Goal: Complete application form: Complete application form

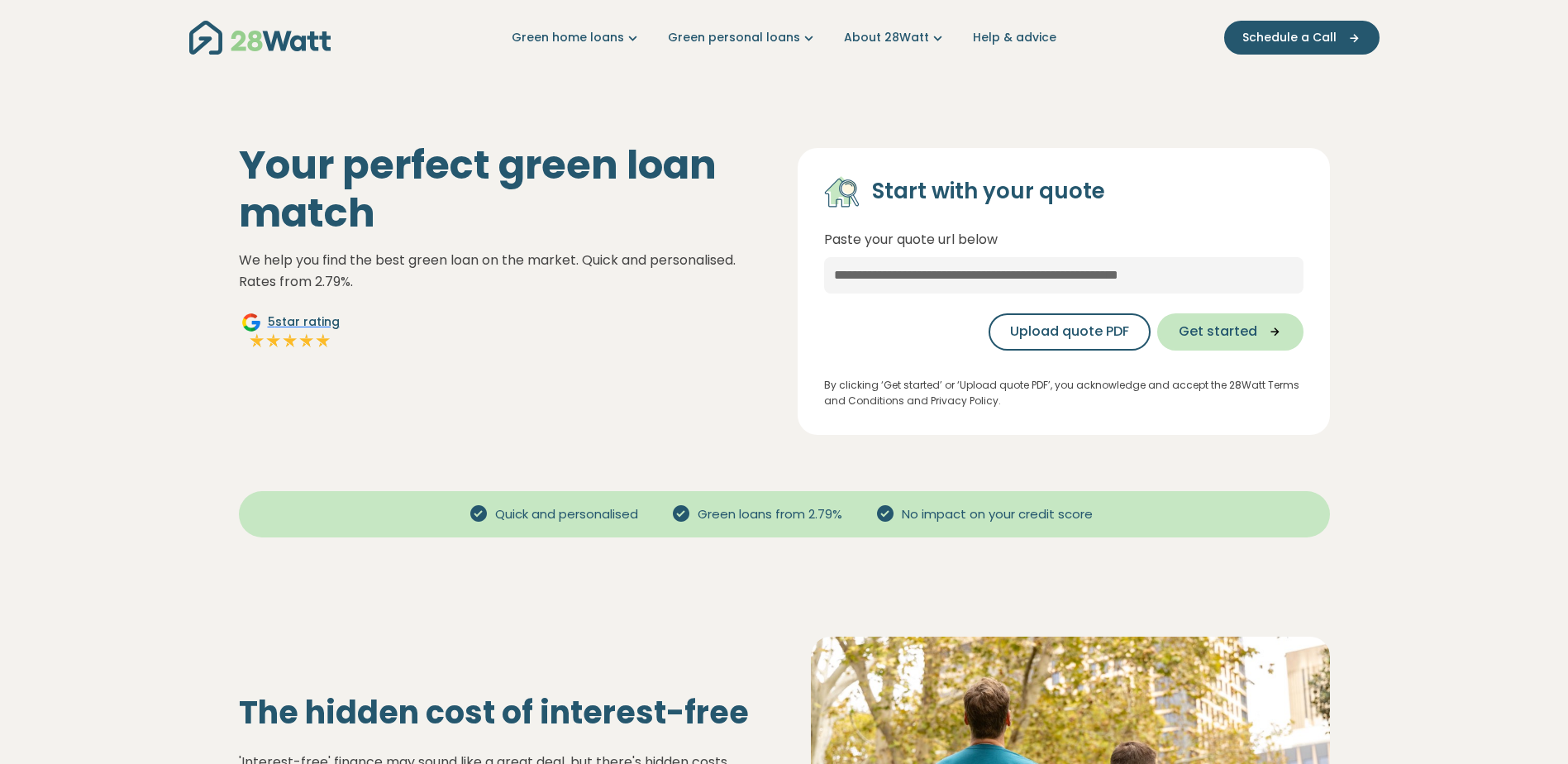
click at [1220, 327] on span "Get started" at bounding box center [1217, 331] width 78 height 20
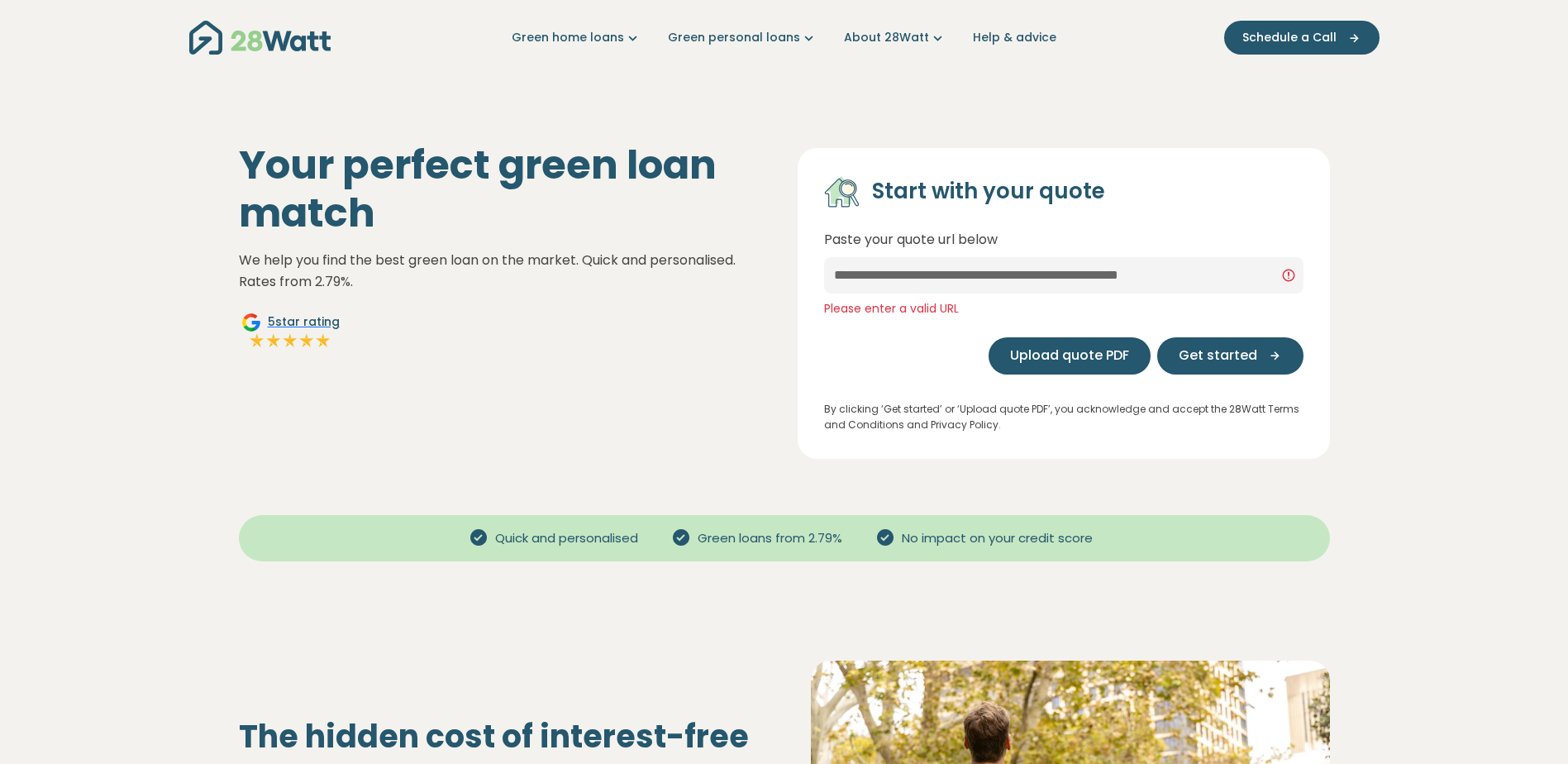
click at [1071, 355] on span "Upload quote PDF" at bounding box center [1070, 355] width 119 height 20
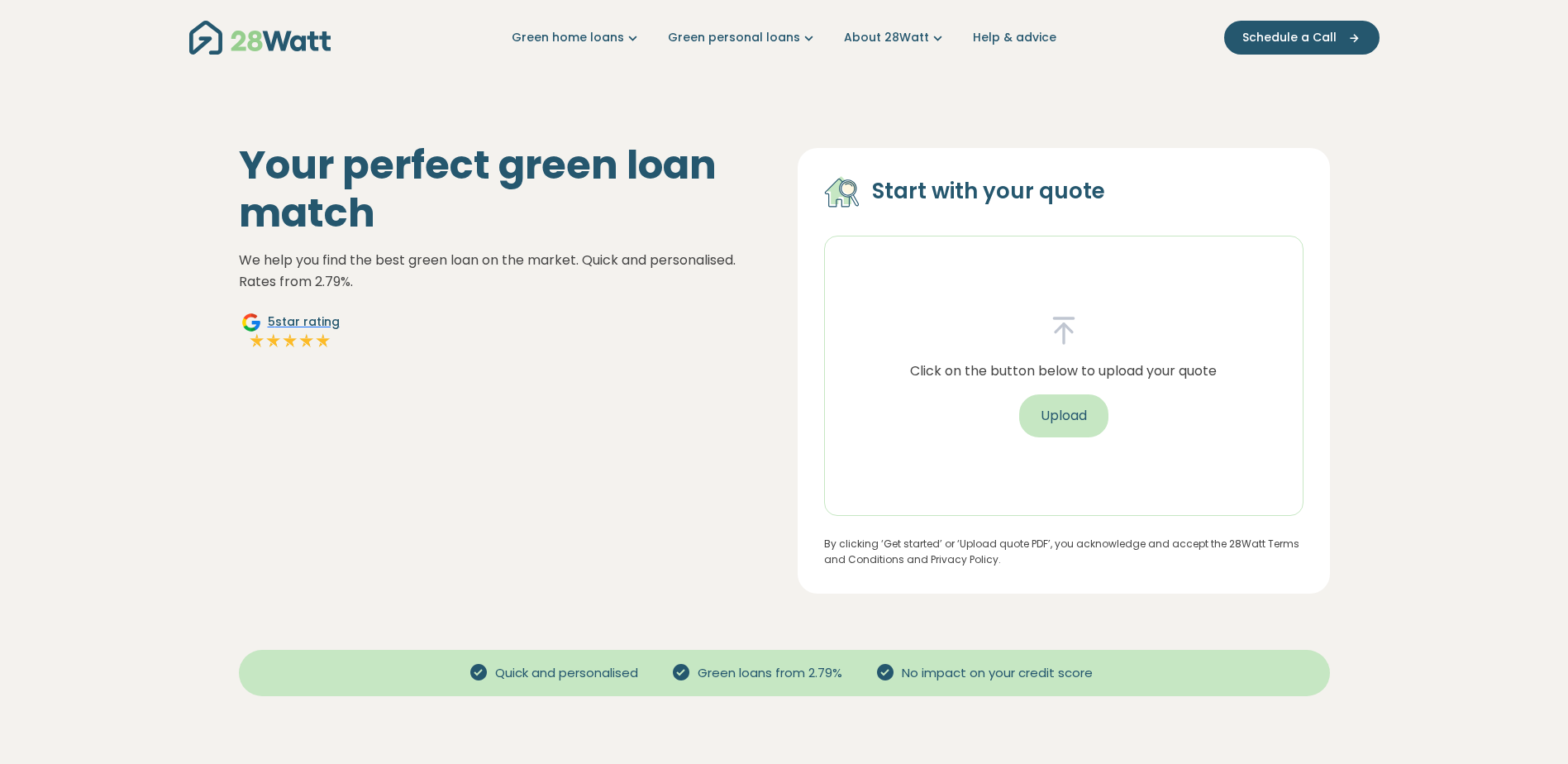
click at [1059, 403] on button "Upload" at bounding box center [1064, 416] width 90 height 43
click at [1061, 412] on button "Upload" at bounding box center [1064, 416] width 90 height 43
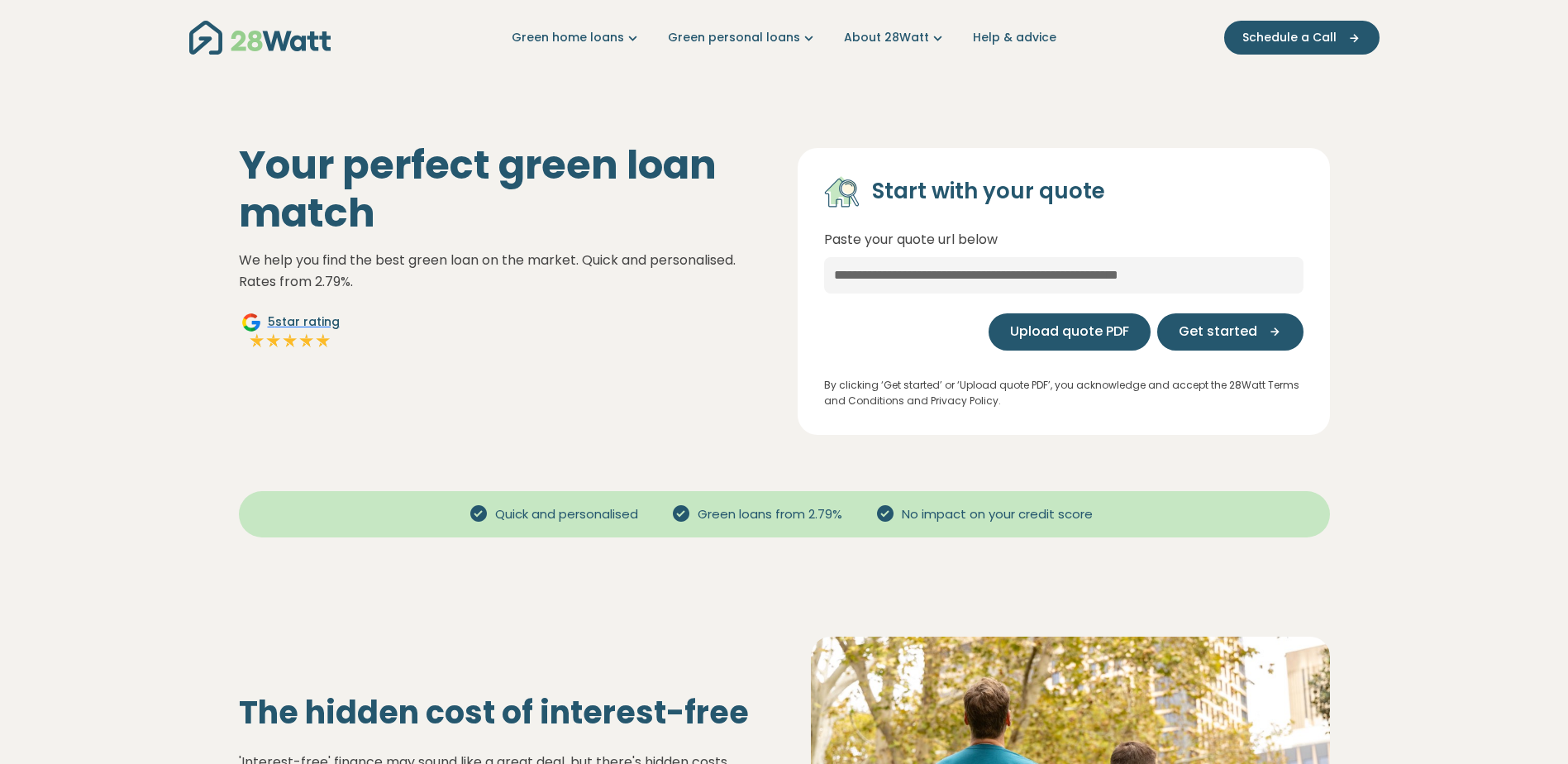
click at [1075, 334] on span "Upload quote PDF" at bounding box center [1070, 331] width 119 height 20
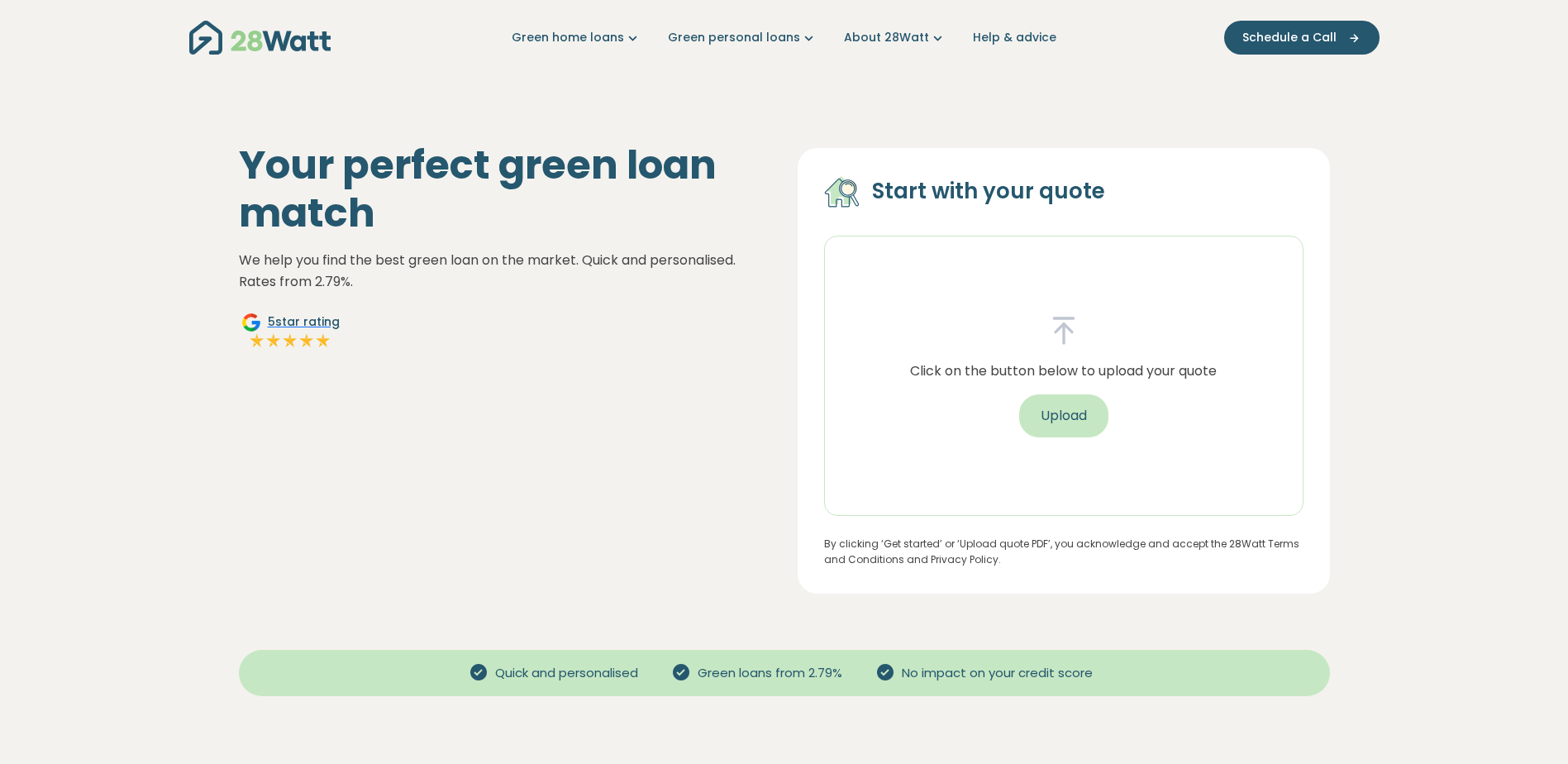
click at [1078, 405] on button "Upload" at bounding box center [1064, 416] width 90 height 43
click at [1075, 414] on button "Upload" at bounding box center [1064, 416] width 90 height 43
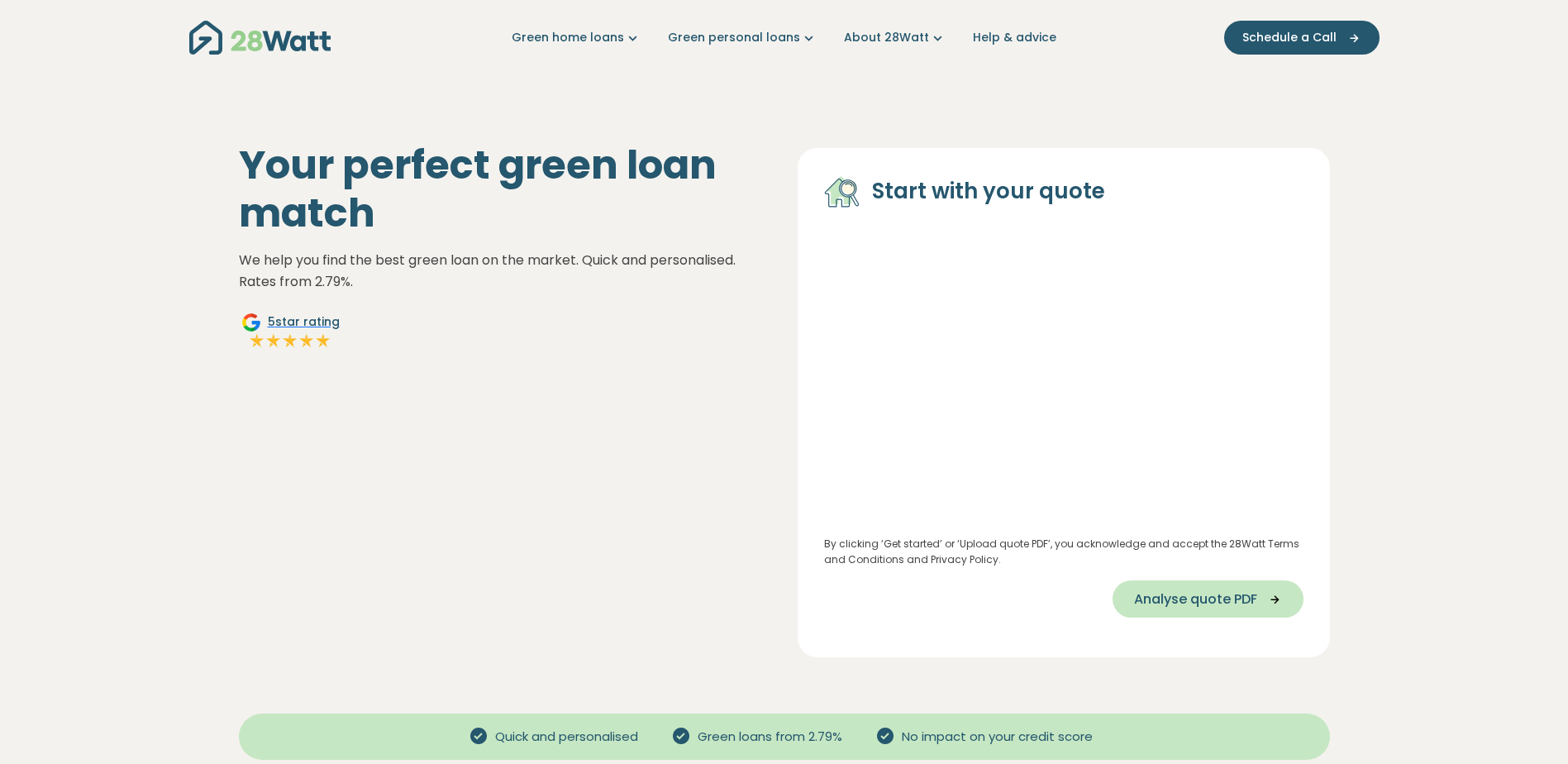
click at [1201, 598] on span "Analyse quote PDF" at bounding box center [1195, 599] width 123 height 20
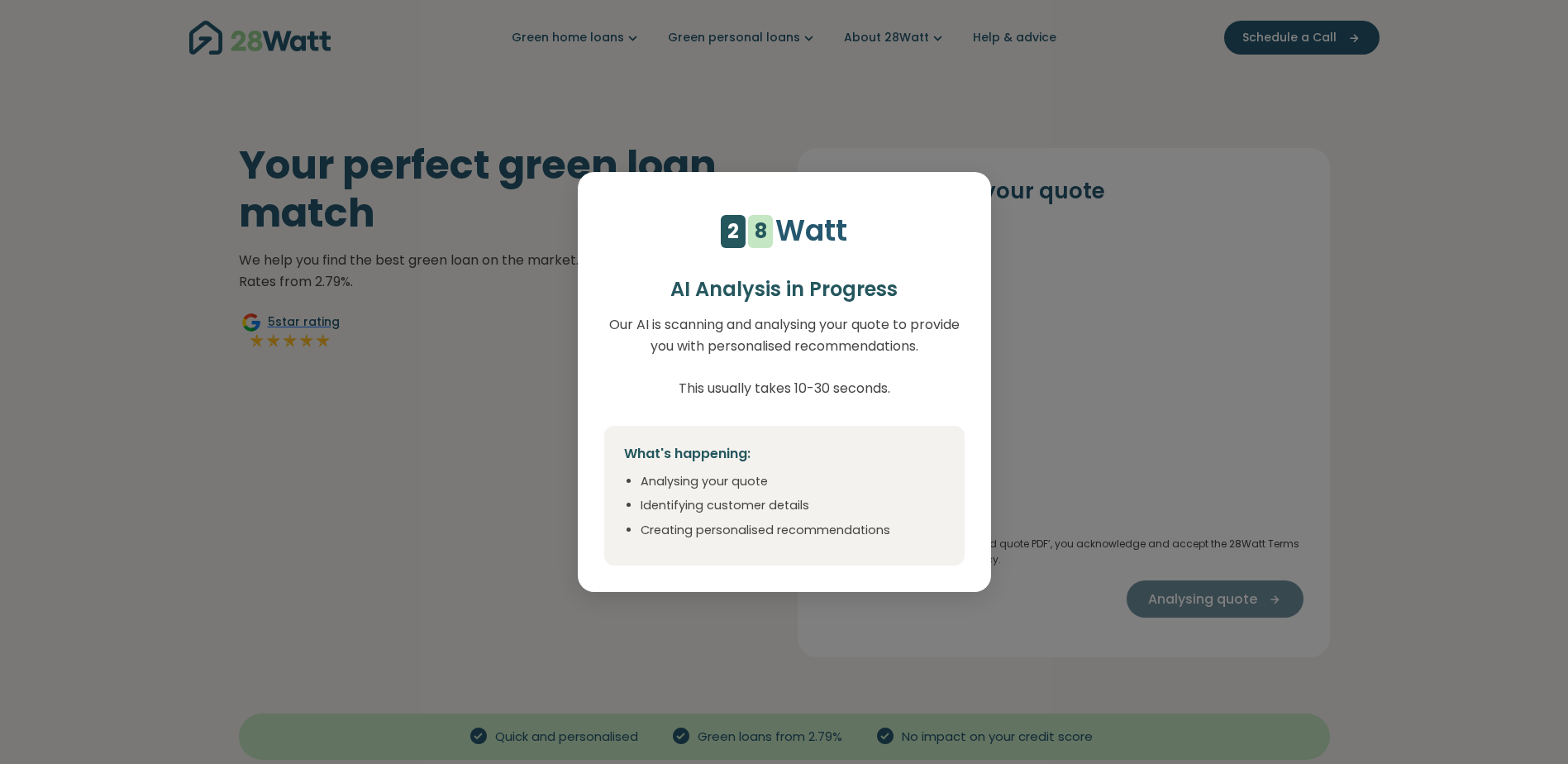
select select "***"
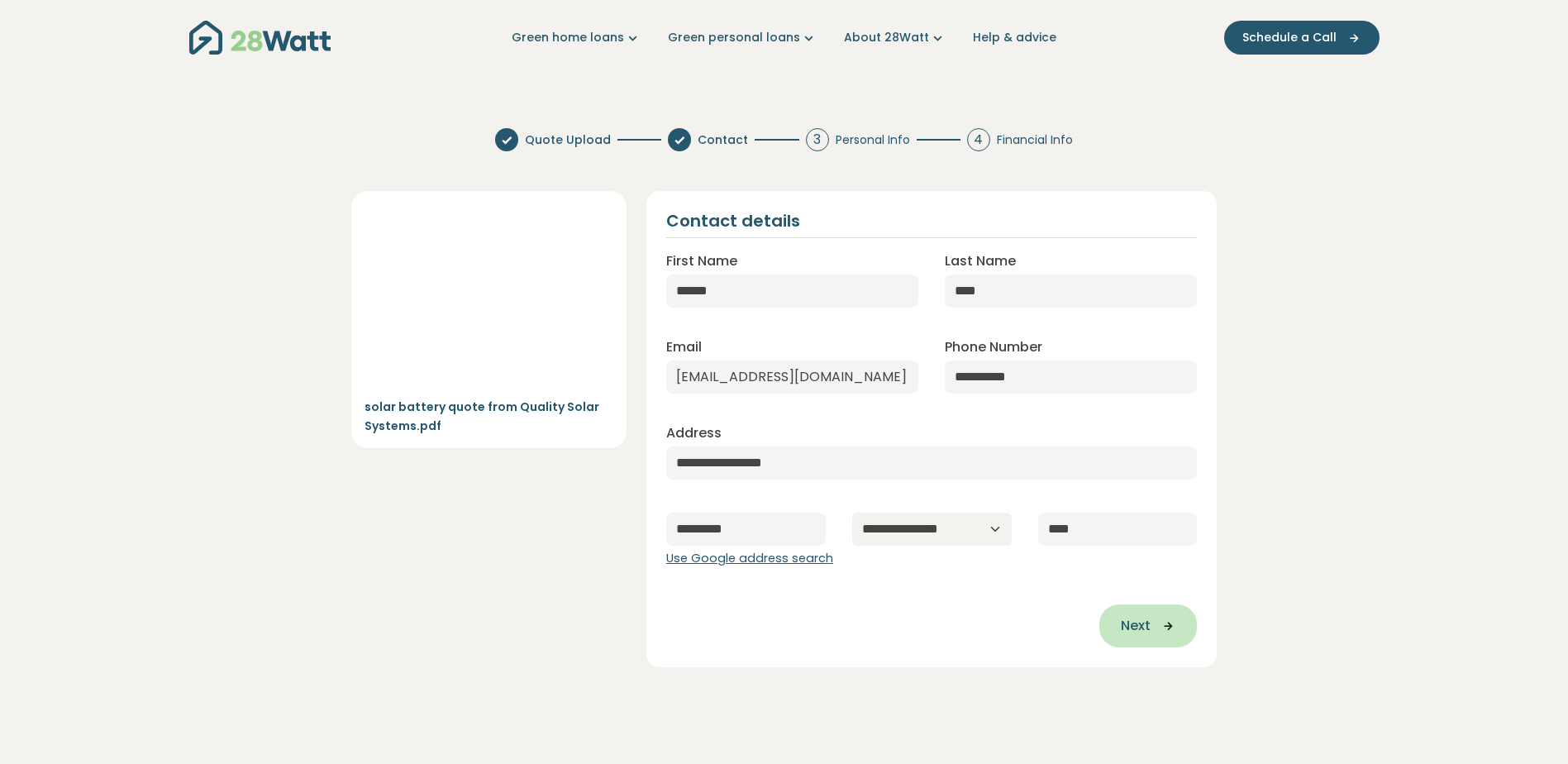
click at [1145, 623] on span "Next" at bounding box center [1136, 625] width 30 height 20
type input "**********"
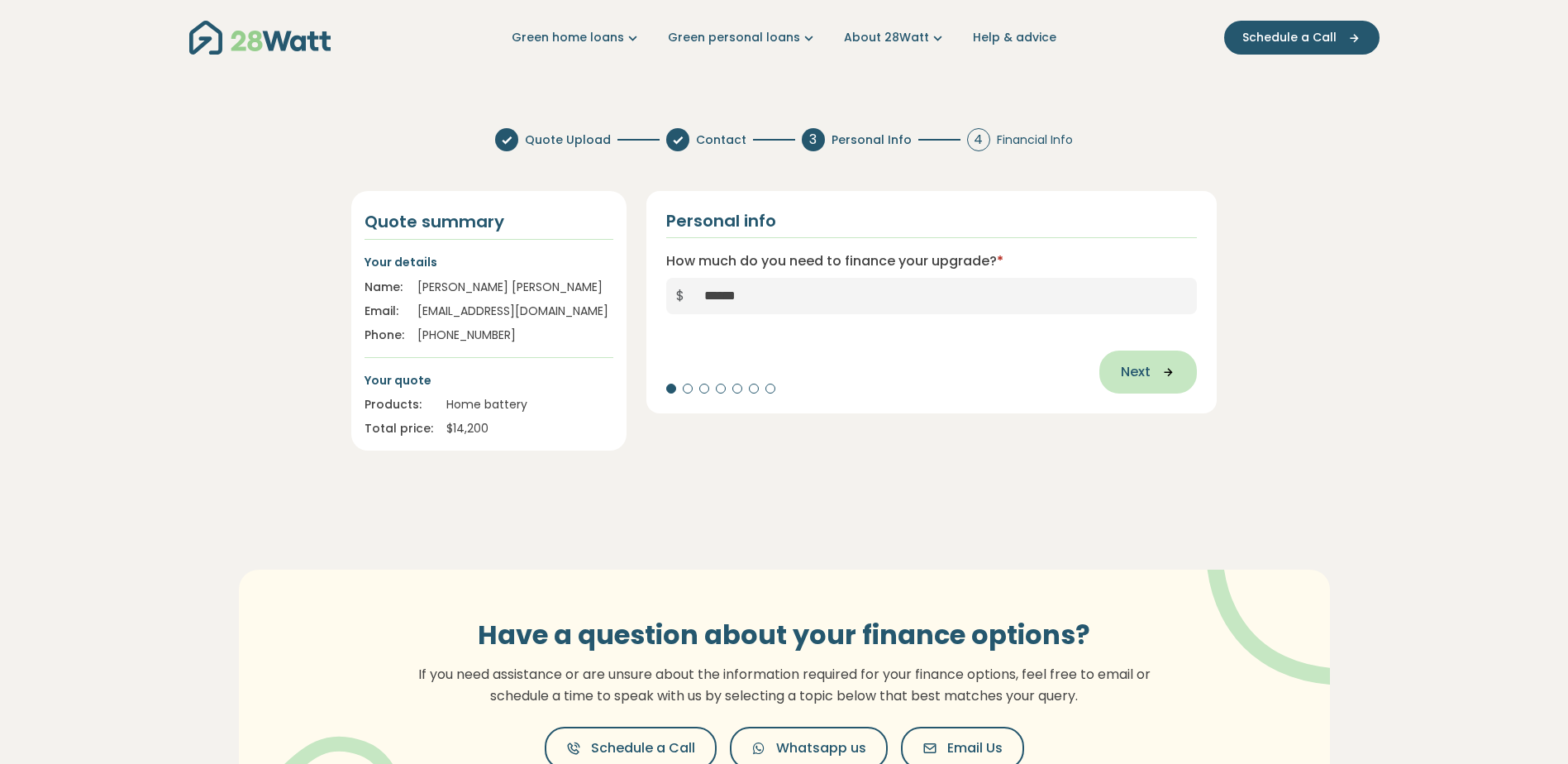
click at [1145, 366] on span "Next" at bounding box center [1136, 371] width 30 height 20
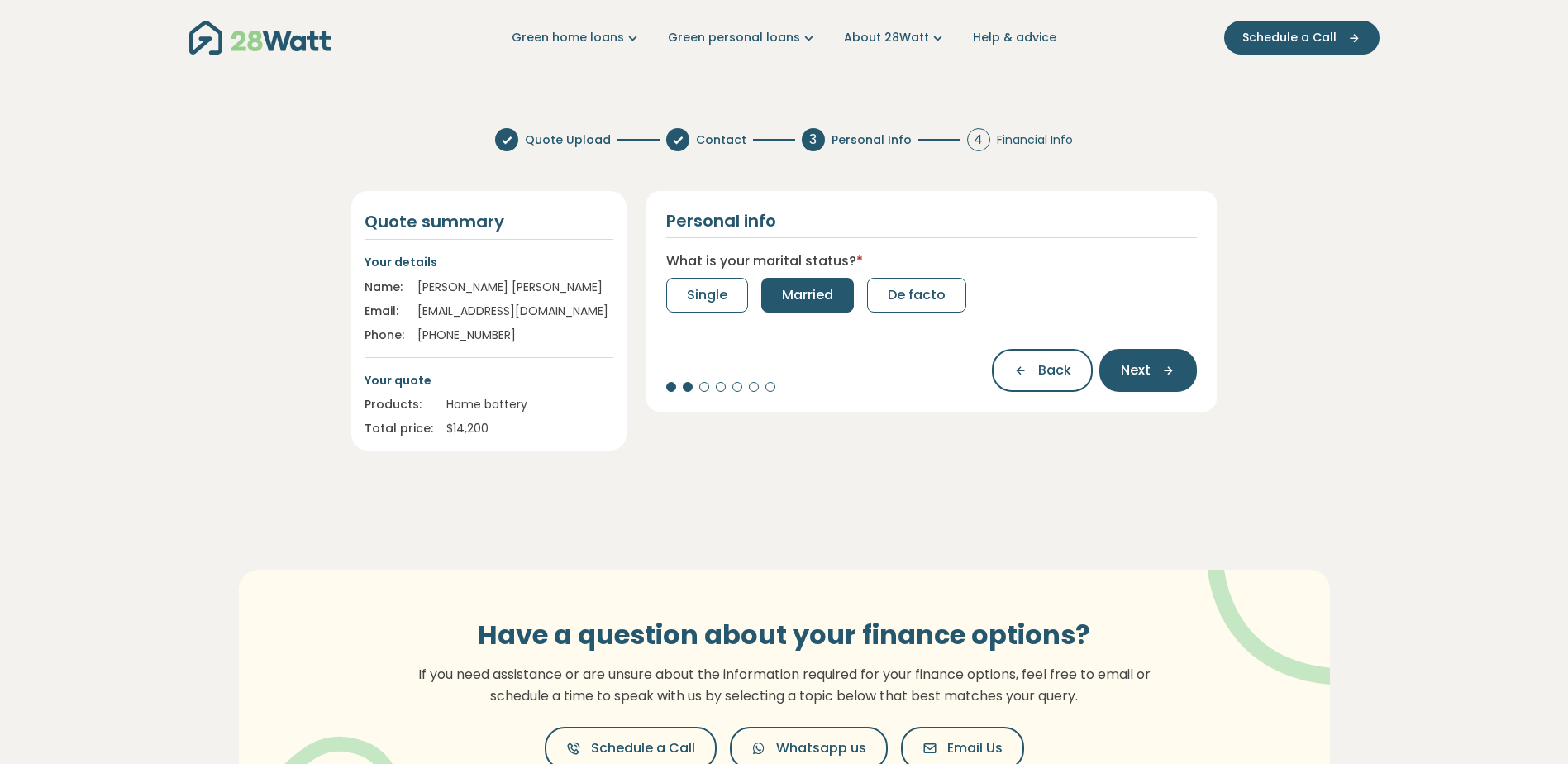
click at [796, 289] on span "Married" at bounding box center [807, 295] width 51 height 20
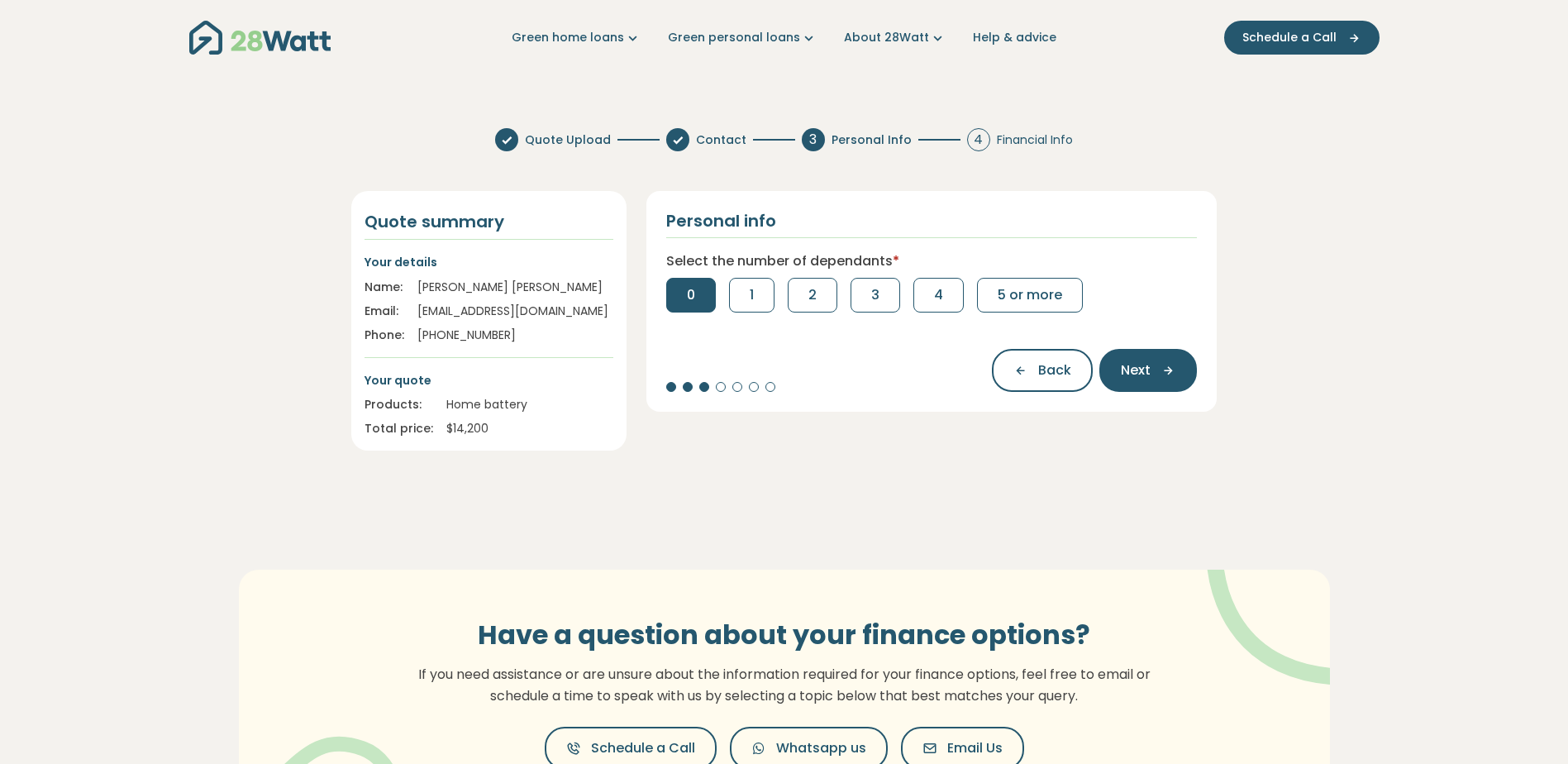
click at [687, 295] on span "0" at bounding box center [691, 295] width 8 height 20
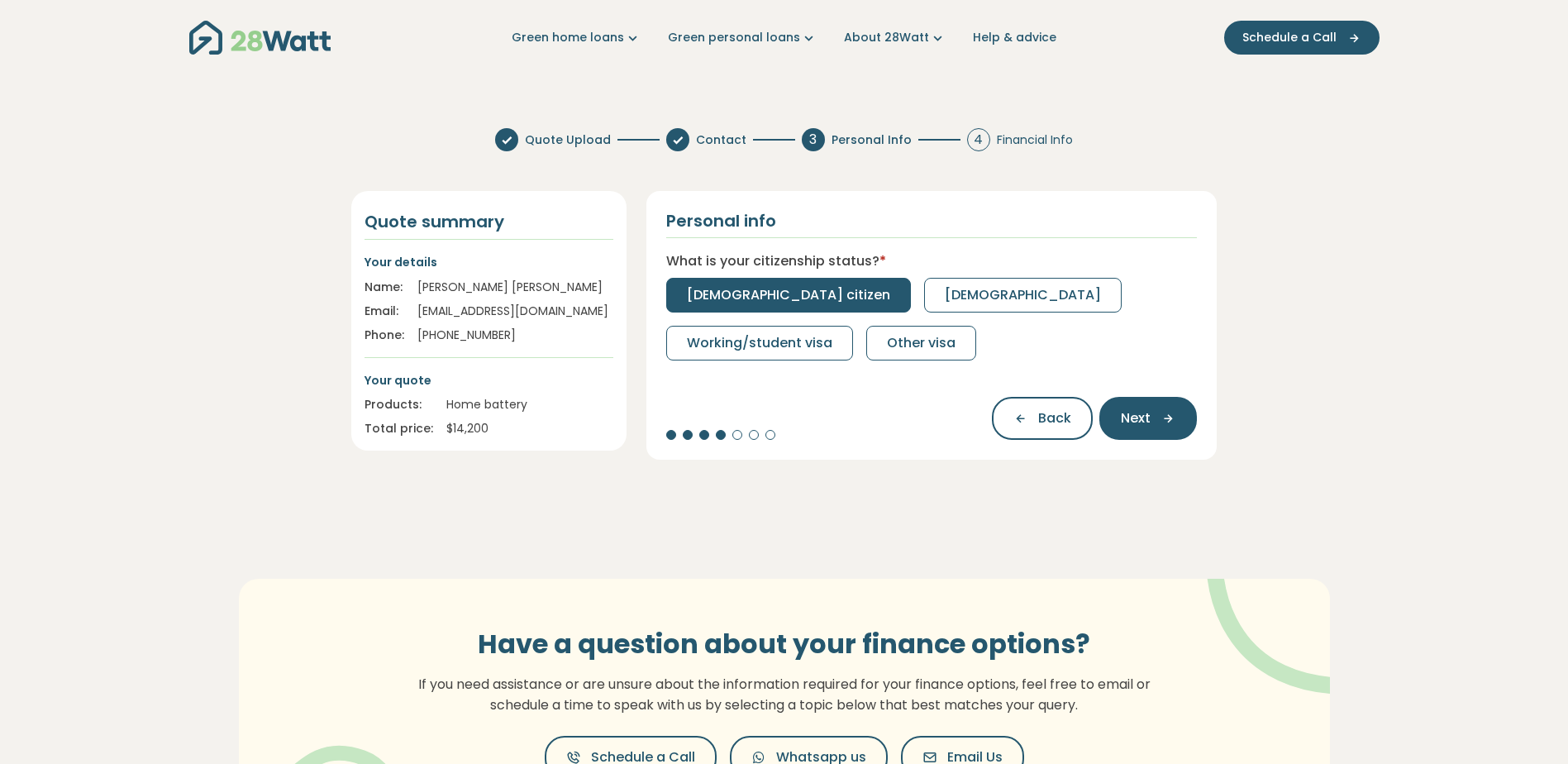
click at [774, 283] on button "Australian citizen" at bounding box center [788, 295] width 244 height 35
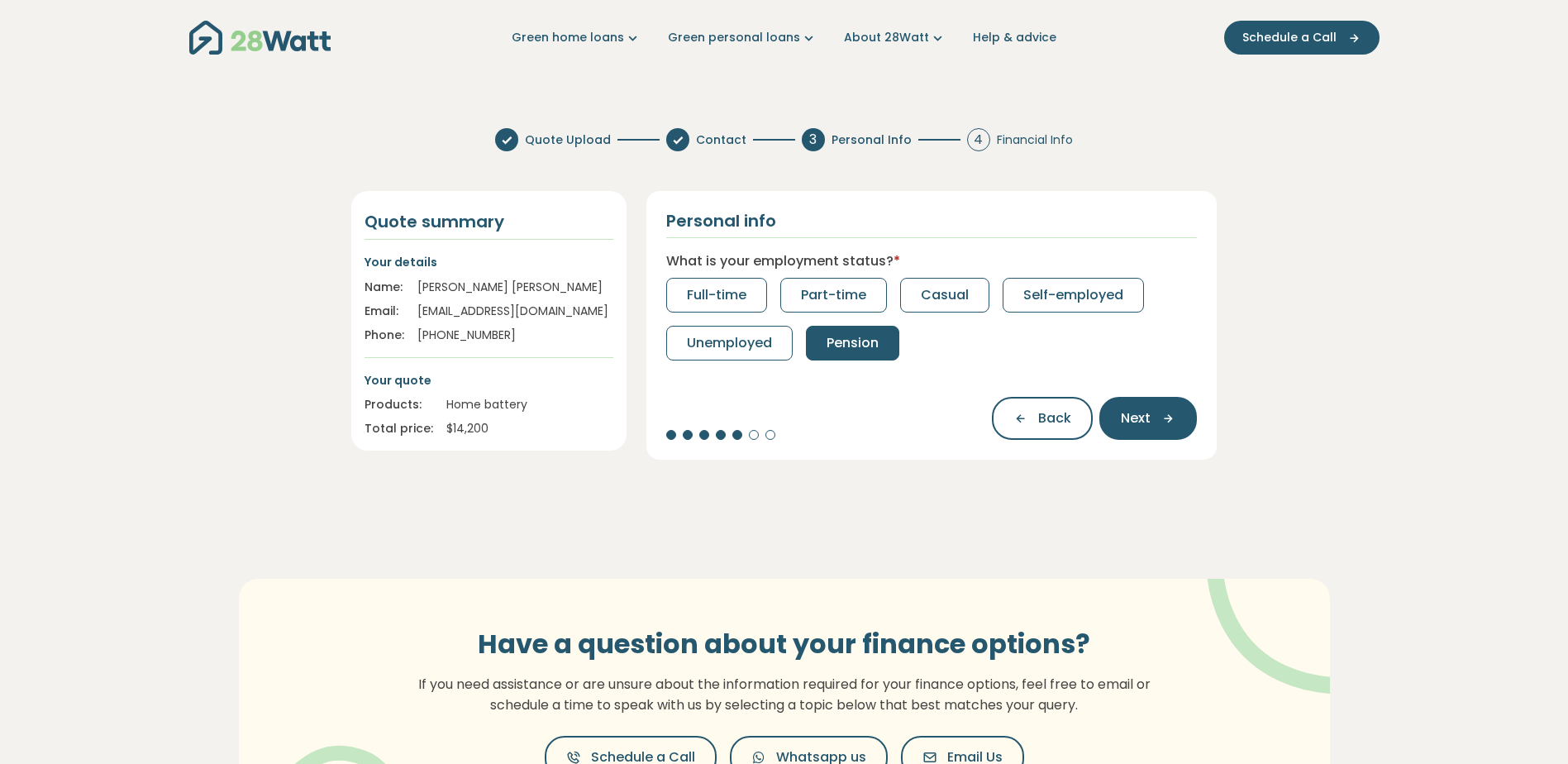
click at [834, 334] on span "Pension" at bounding box center [852, 343] width 52 height 20
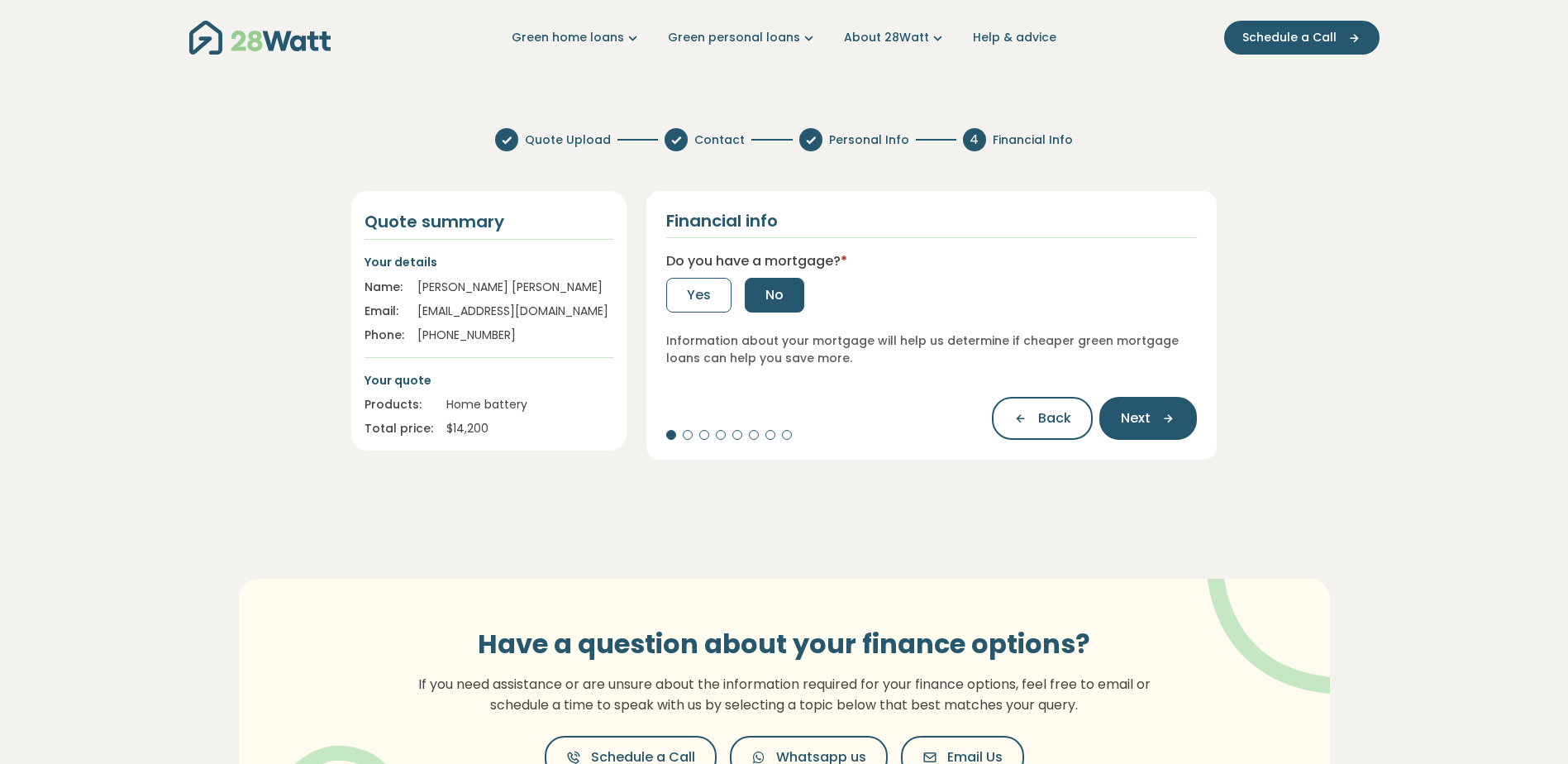
click at [780, 292] on span "No" at bounding box center [774, 295] width 18 height 20
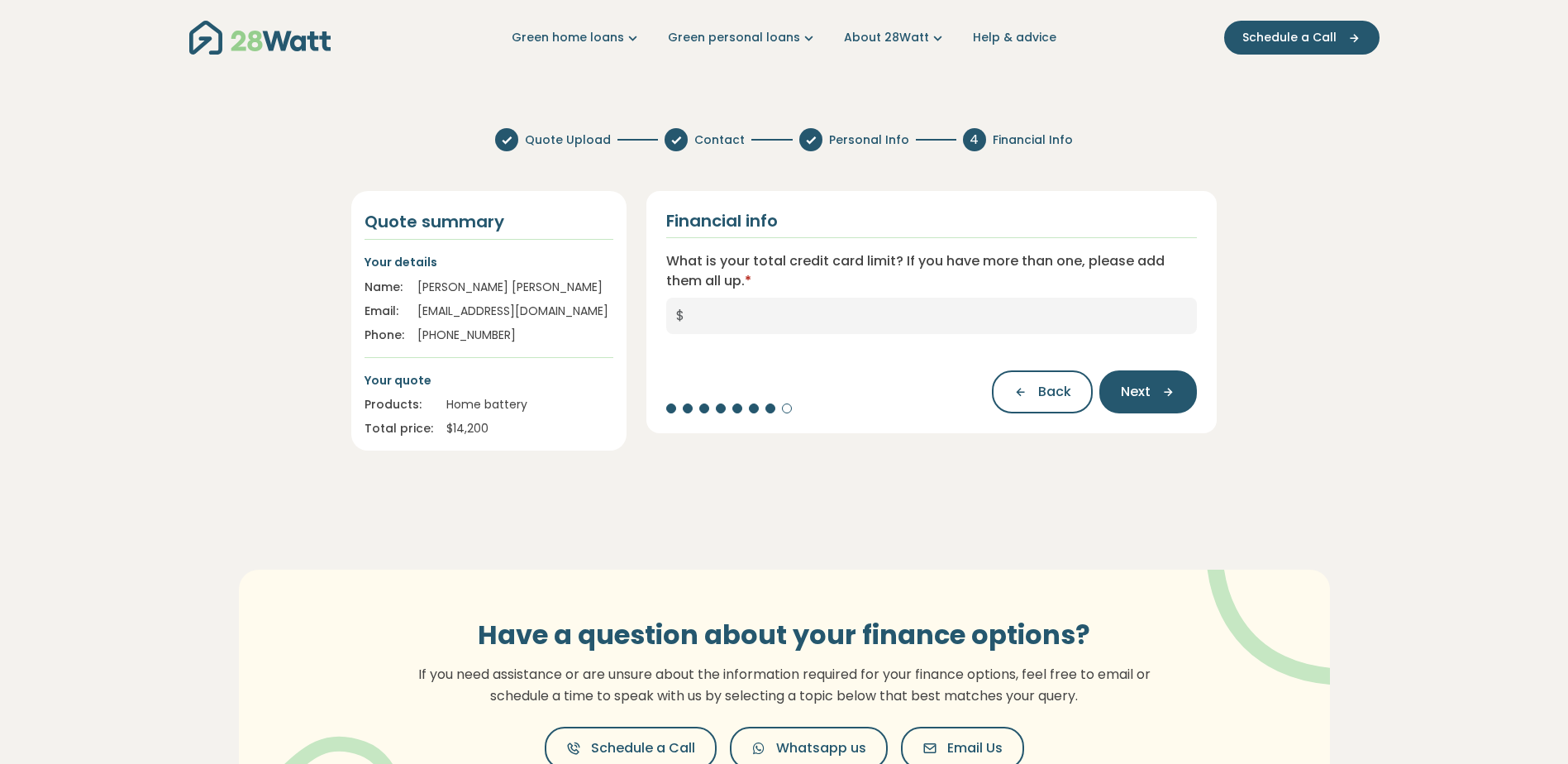
click at [687, 310] on span "$" at bounding box center [681, 315] width 28 height 37
click at [697, 314] on input "What is your total credit card limit? If you have more than one, please add the…" at bounding box center [945, 315] width 503 height 37
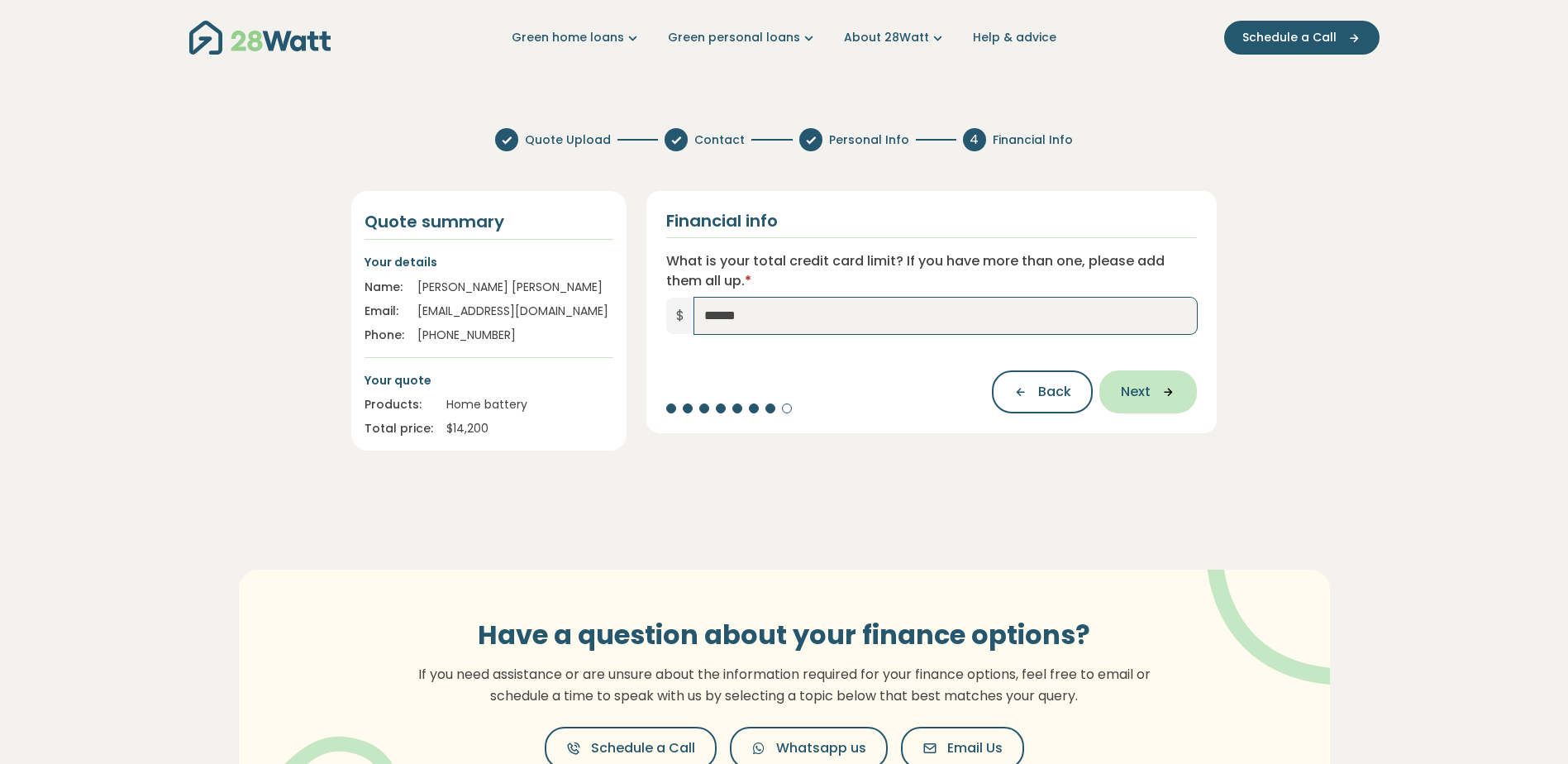
type input "******"
click at [1139, 383] on span "Next" at bounding box center [1136, 391] width 30 height 20
click at [705, 311] on input "What is the total amount you pay on other liabilities per month? For example, p…" at bounding box center [945, 315] width 503 height 37
type input "******"
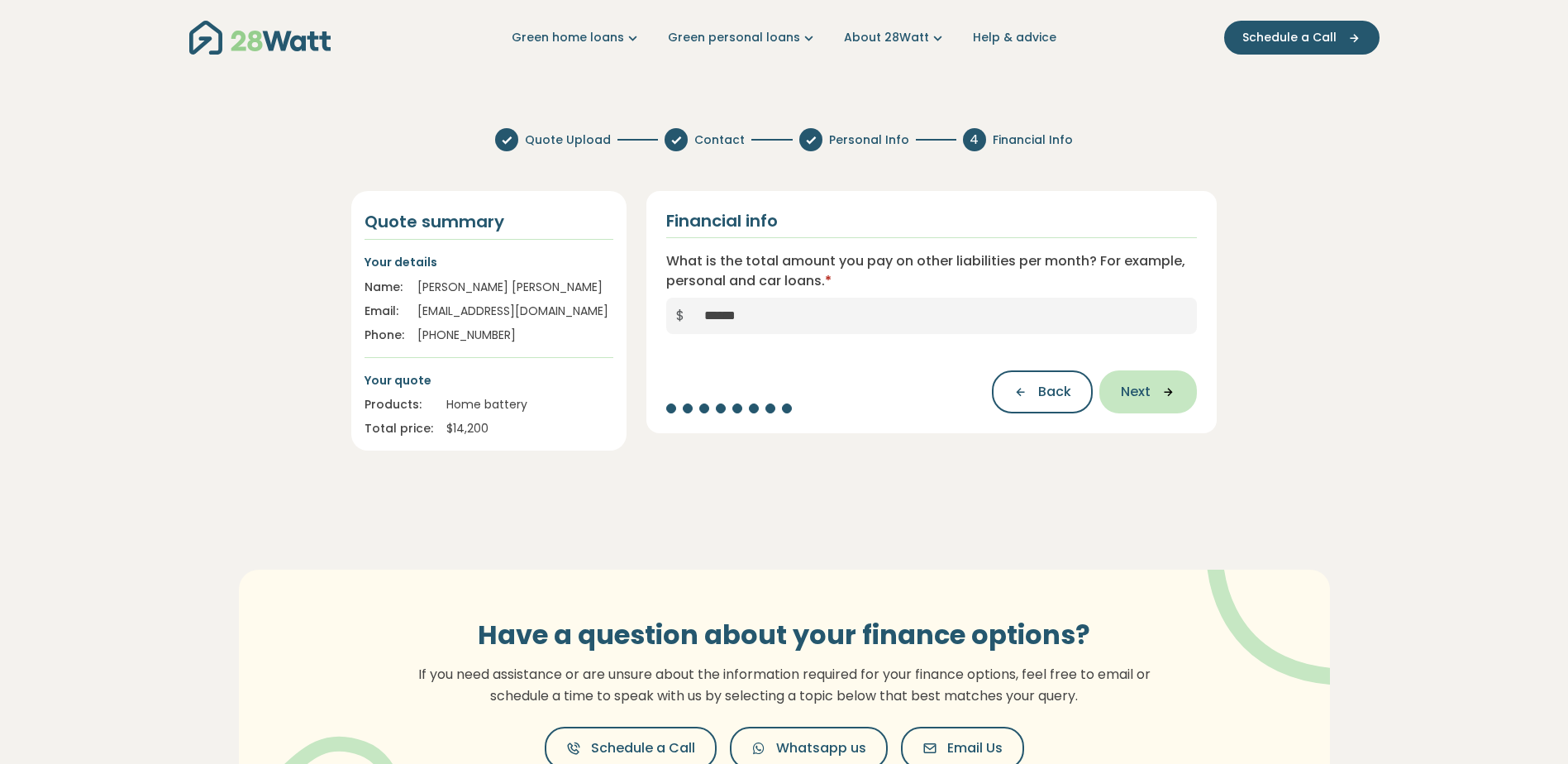
click at [1140, 394] on span "Next" at bounding box center [1136, 391] width 30 height 20
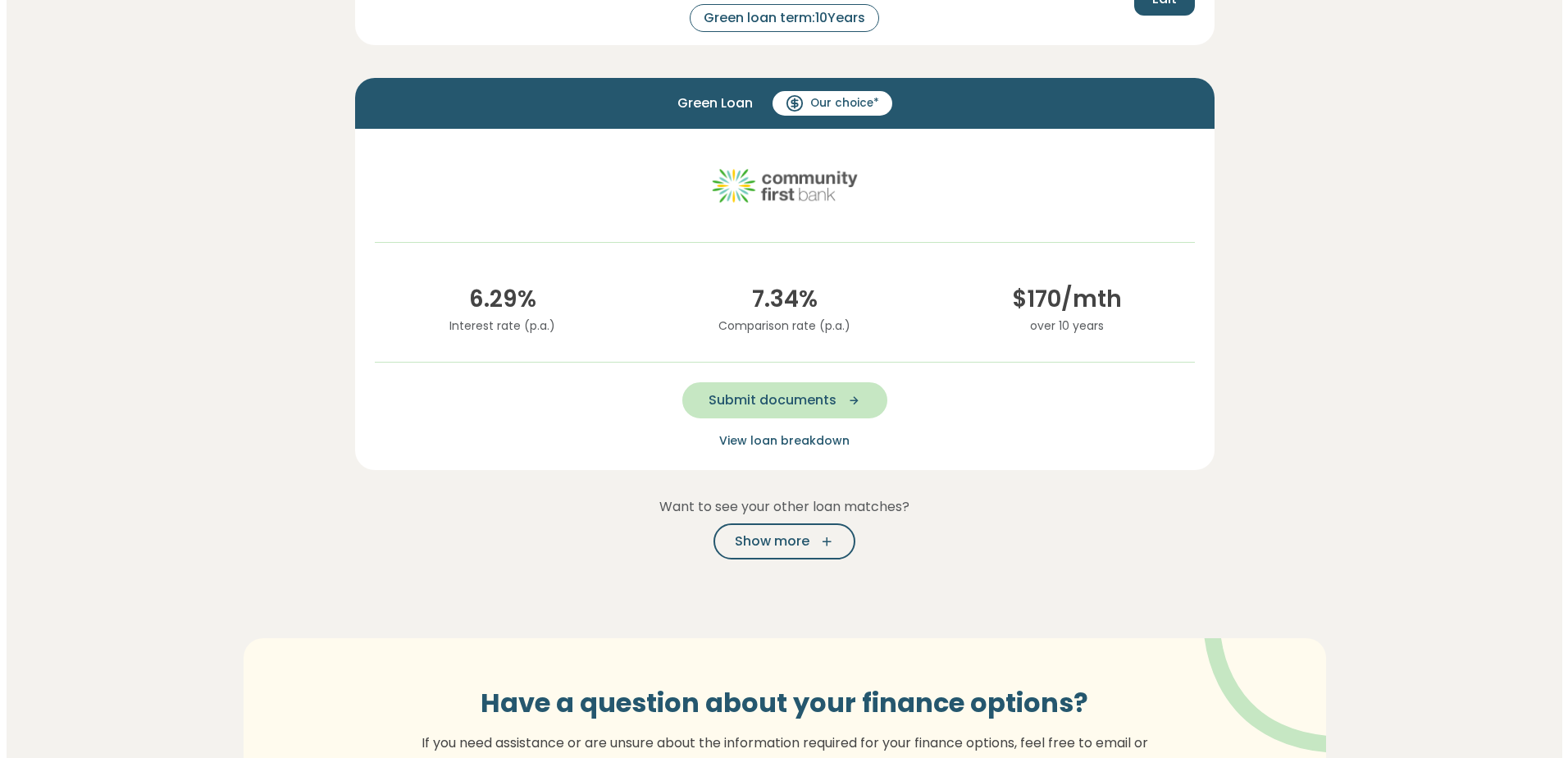
scroll to position [226, 0]
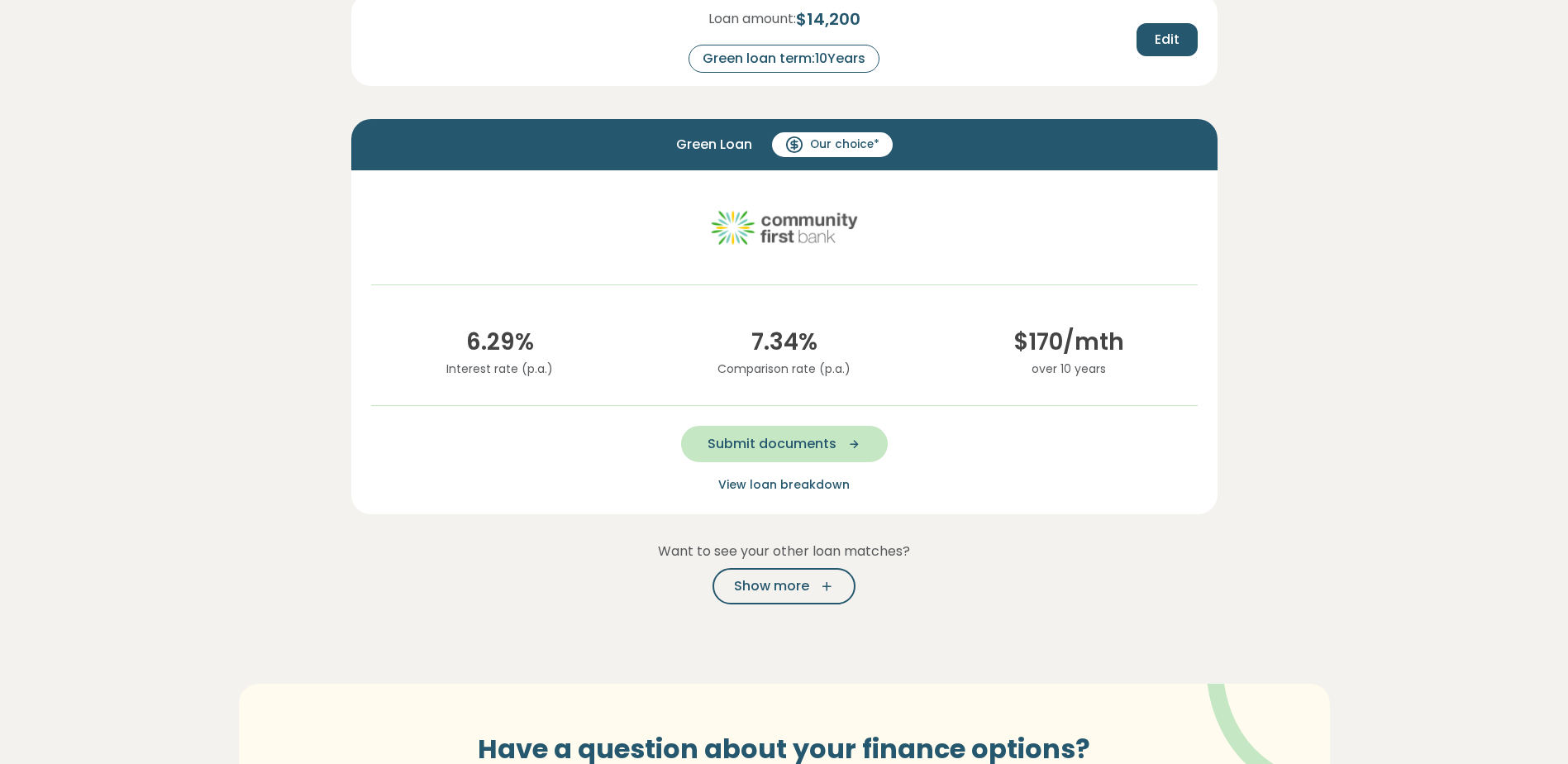
click at [805, 482] on span "View loan breakdown" at bounding box center [784, 484] width 131 height 17
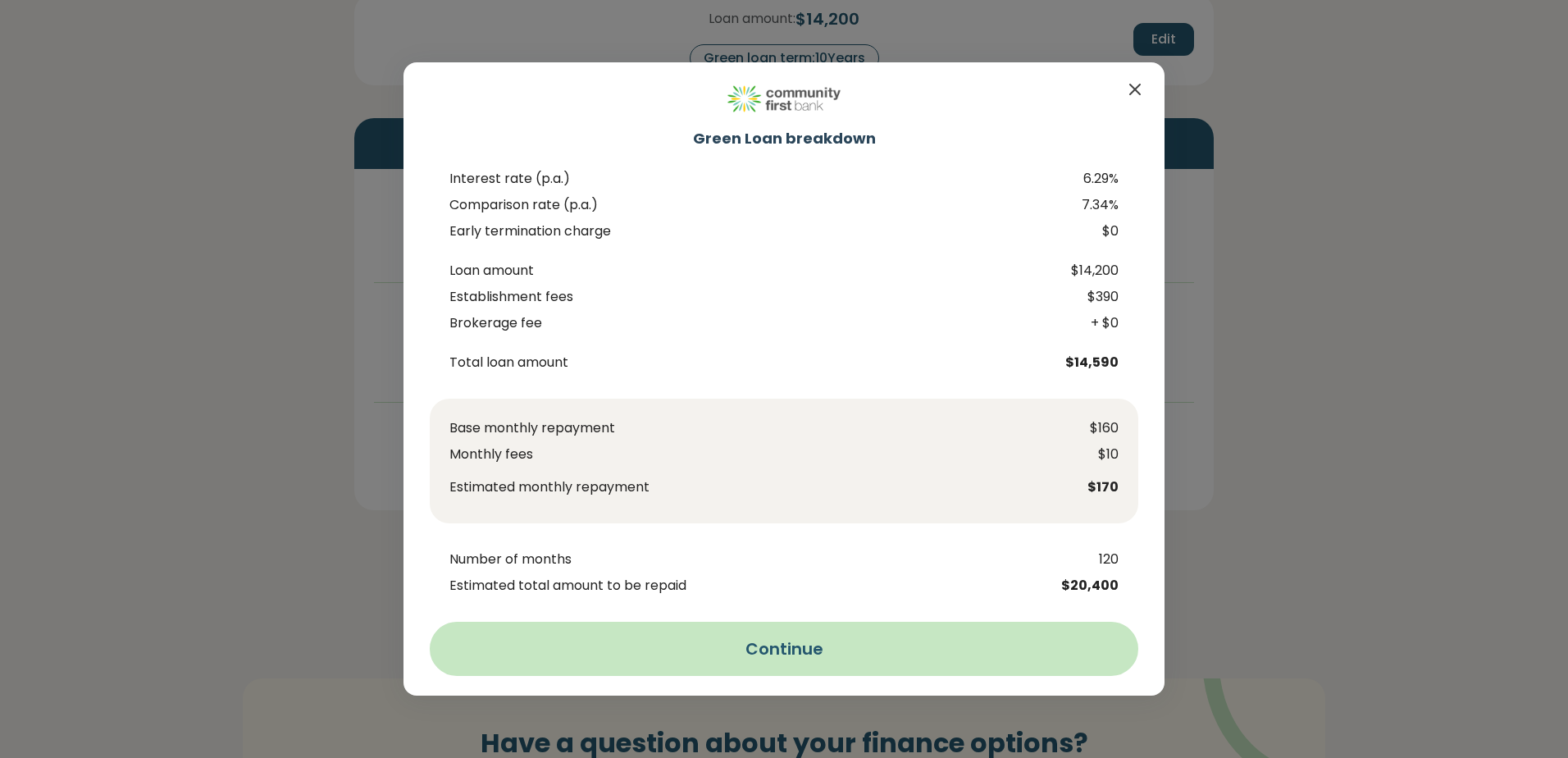
click at [809, 647] on button "Continue" at bounding box center [784, 649] width 708 height 54
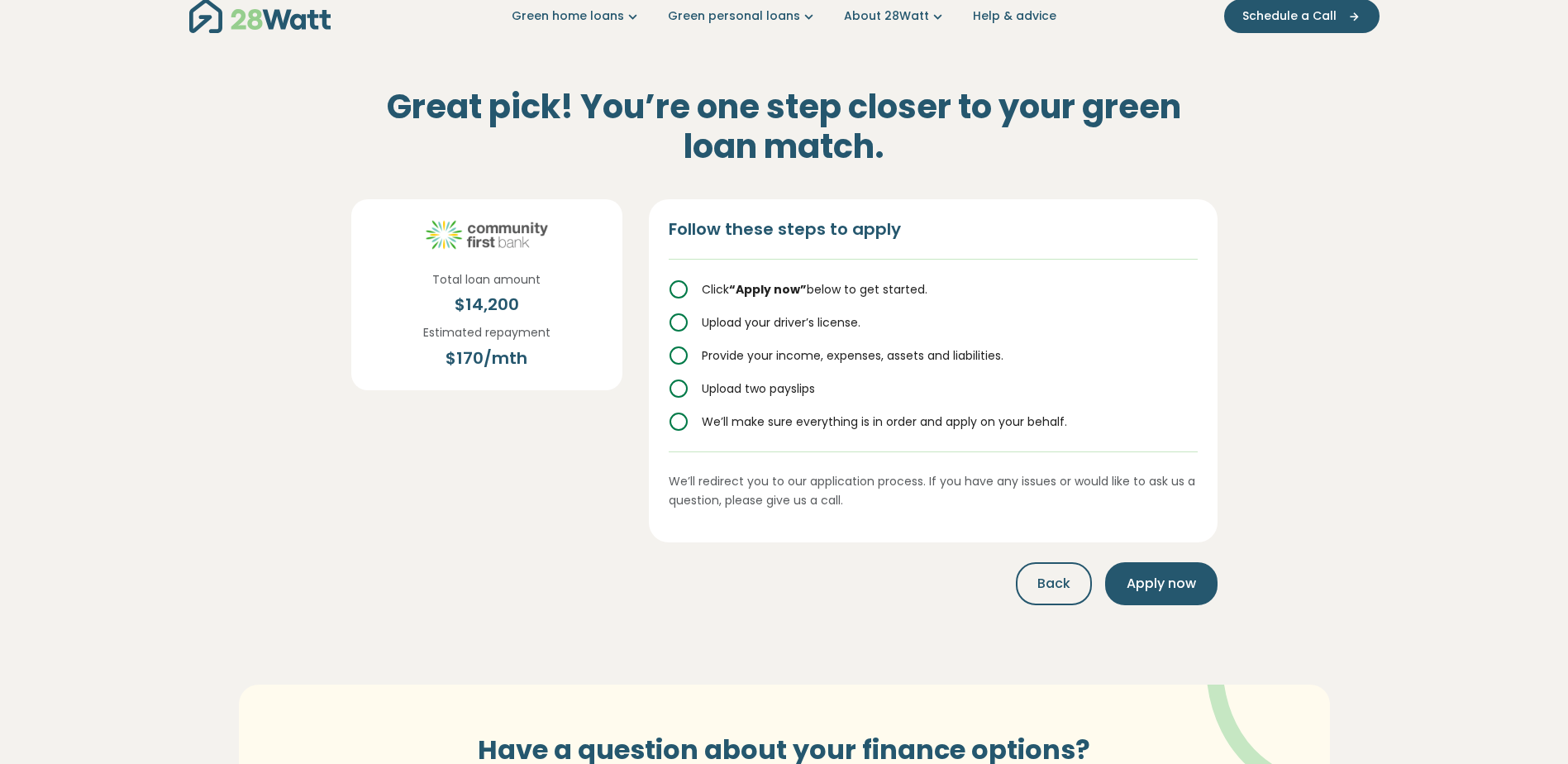
scroll to position [0, 0]
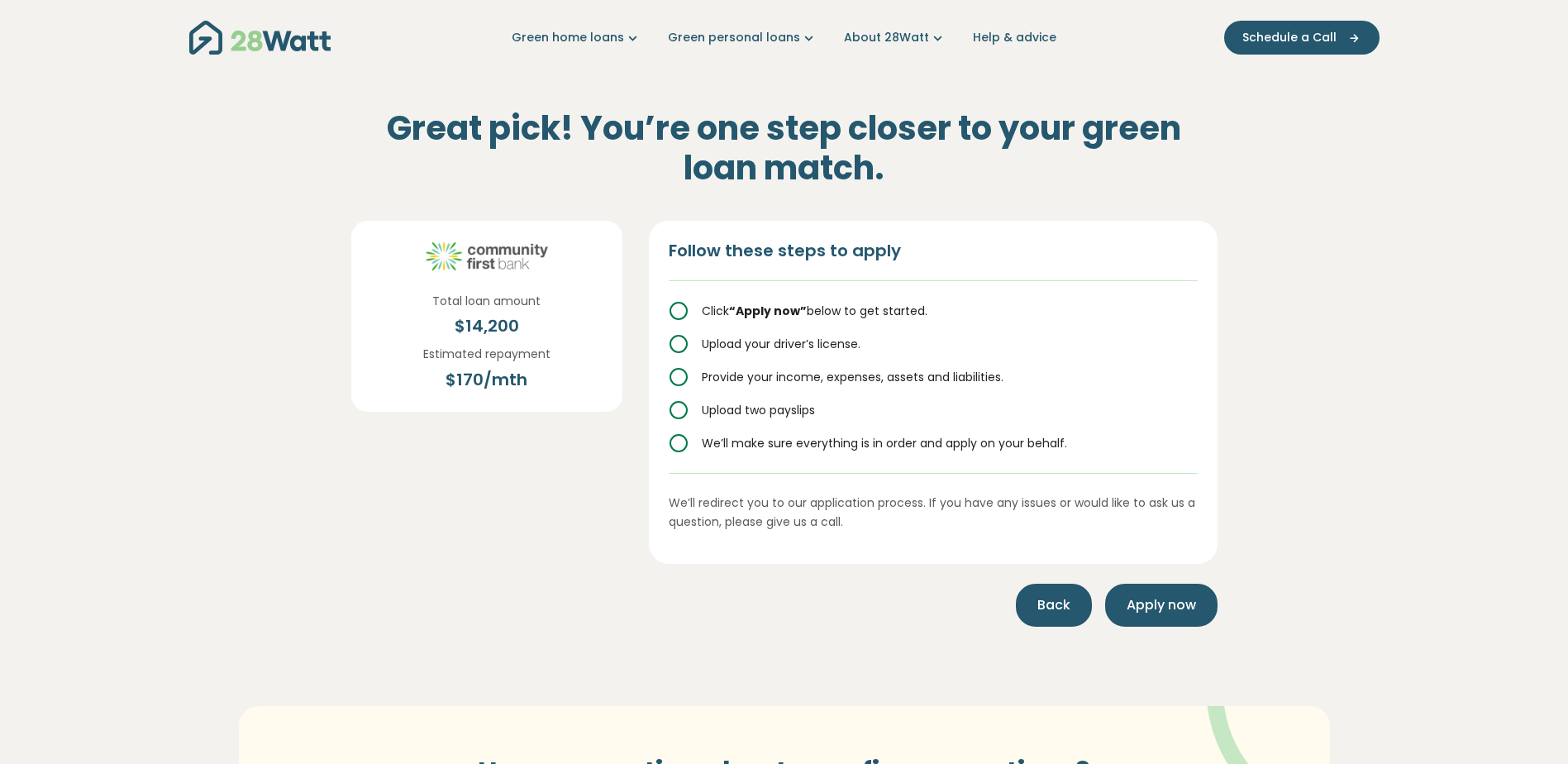
click at [1060, 594] on button "Back" at bounding box center [1054, 605] width 76 height 43
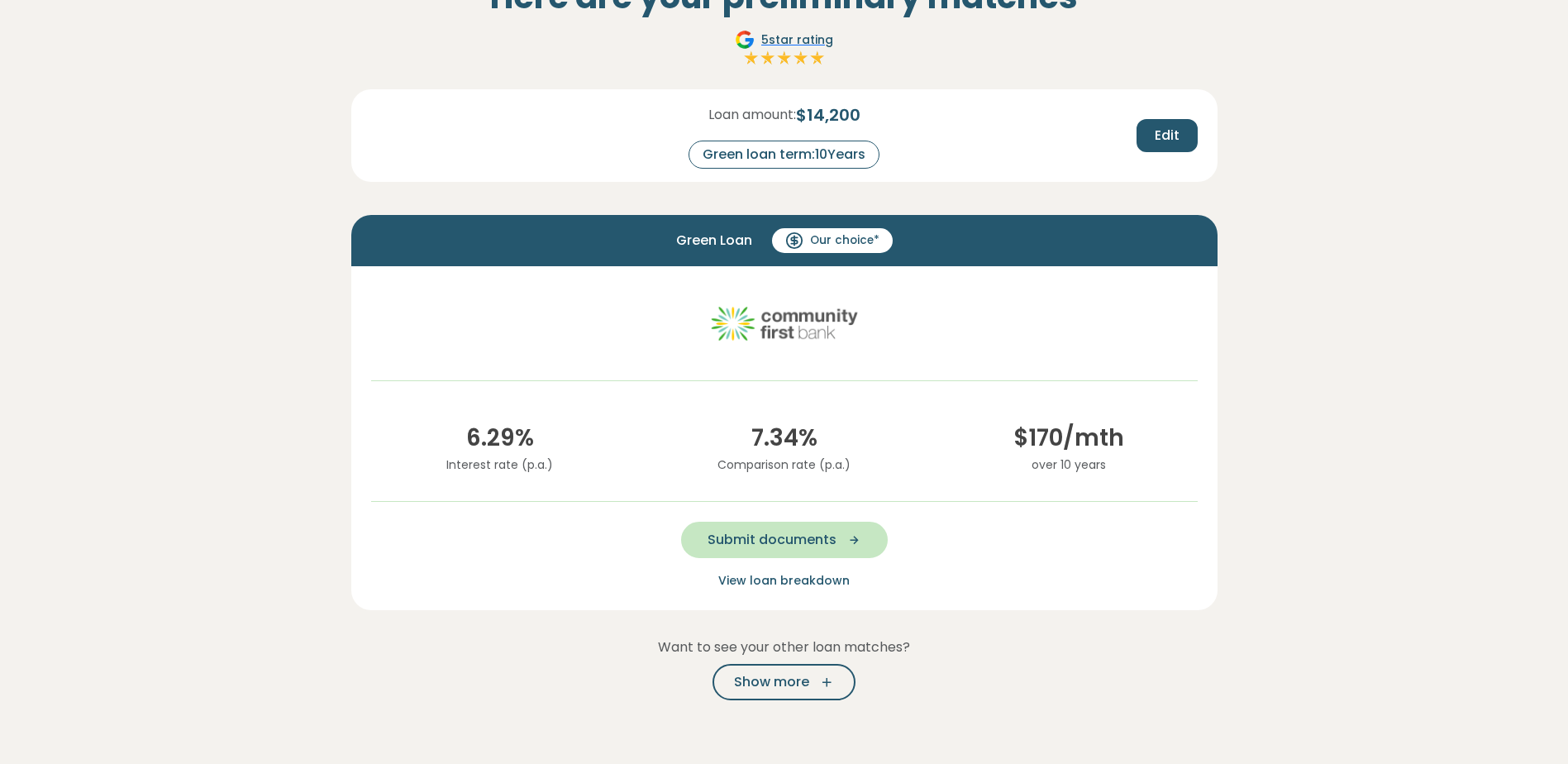
scroll to position [152, 0]
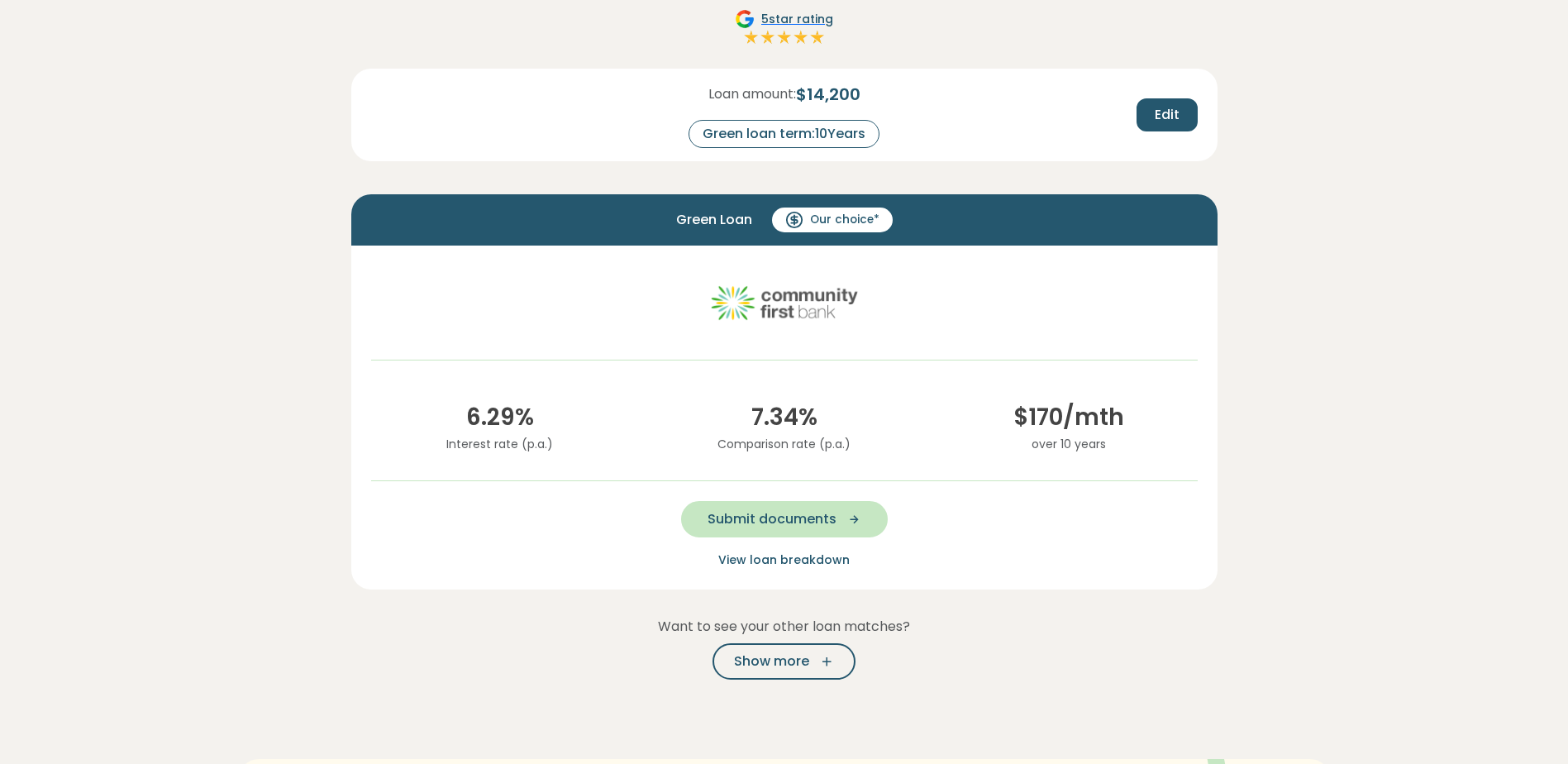
click at [778, 554] on span "View loan breakdown" at bounding box center [784, 560] width 131 height 17
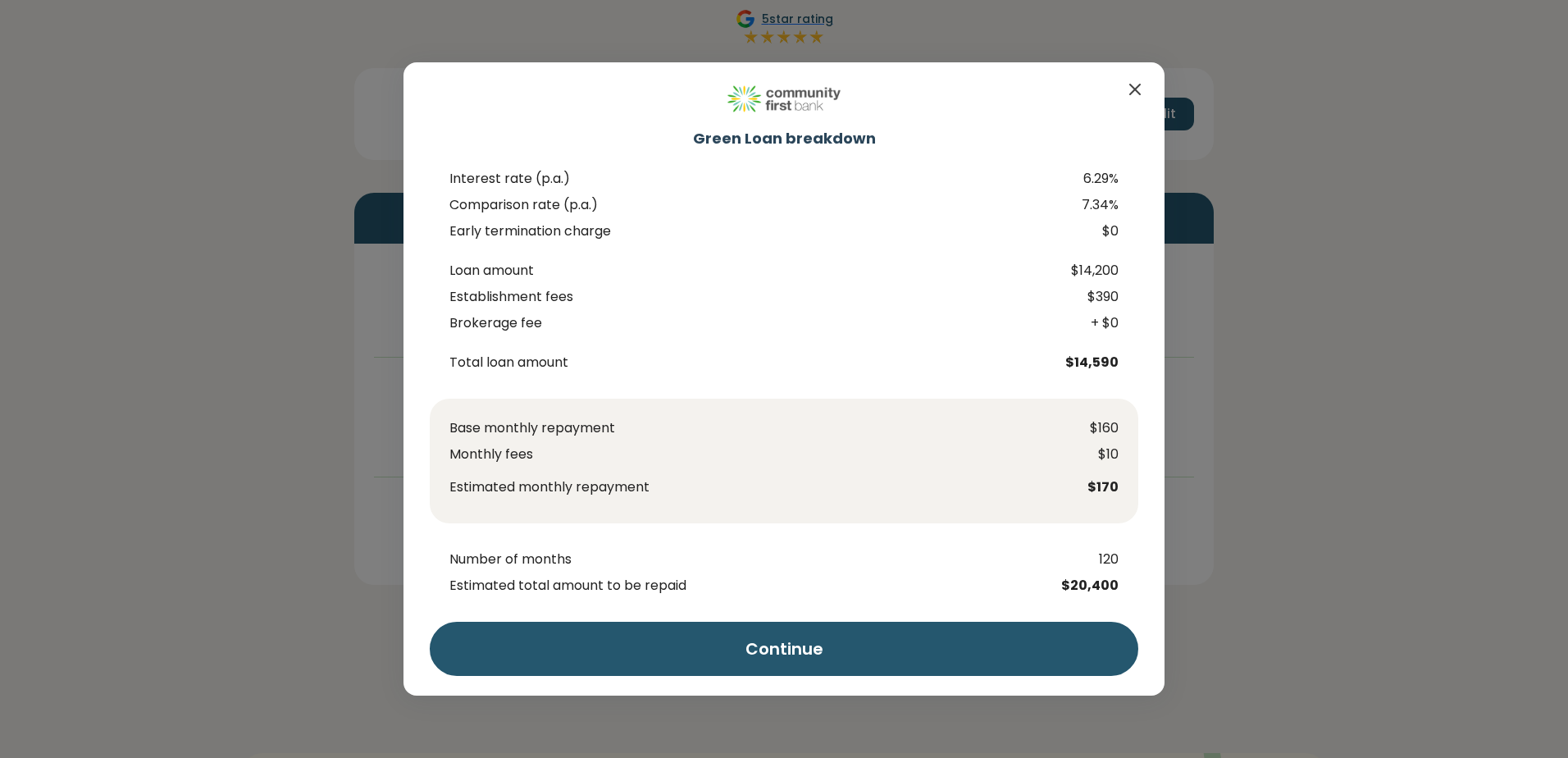
click at [1132, 90] on icon "Close" at bounding box center [1134, 89] width 20 height 20
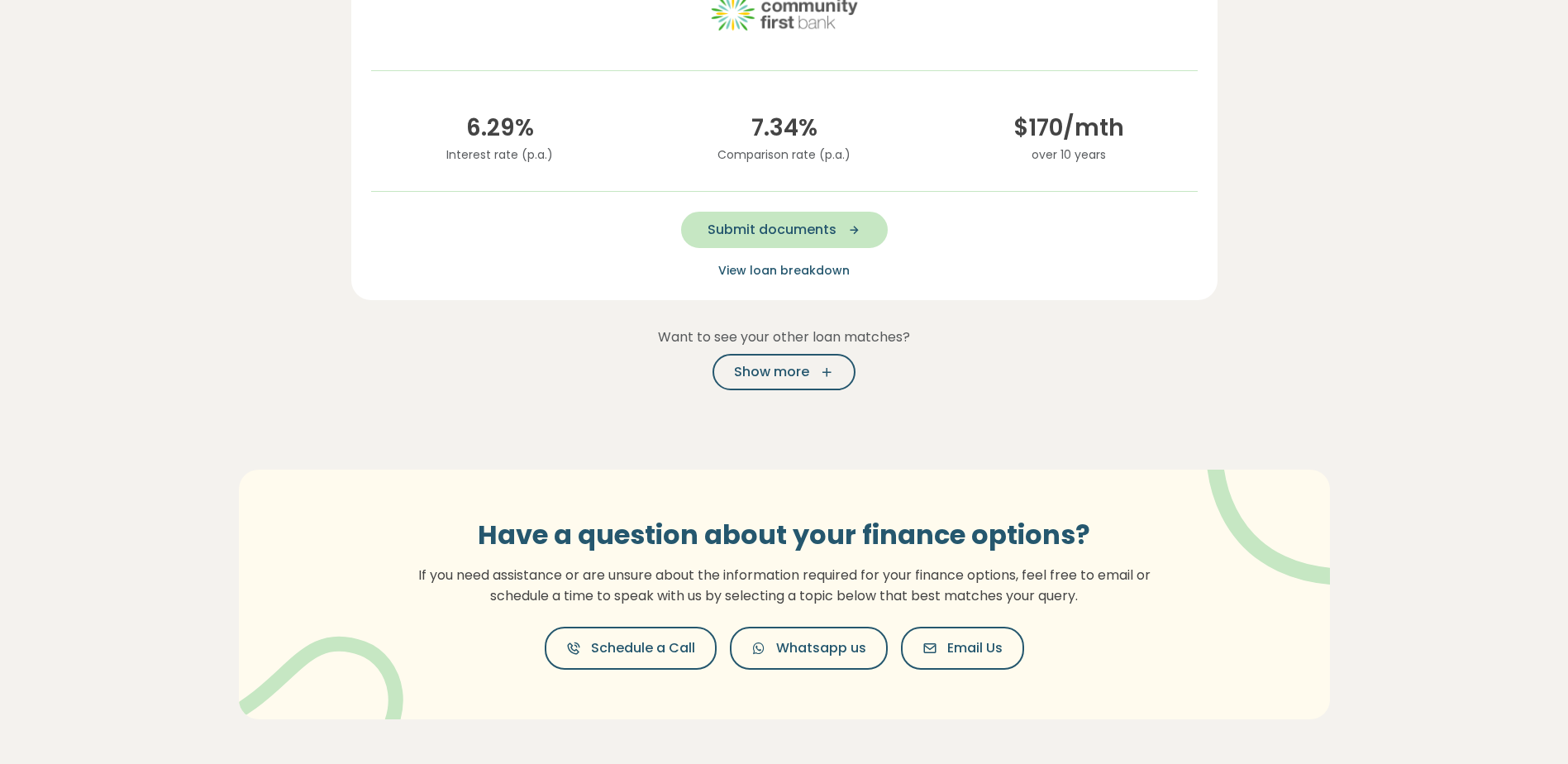
scroll to position [409, 0]
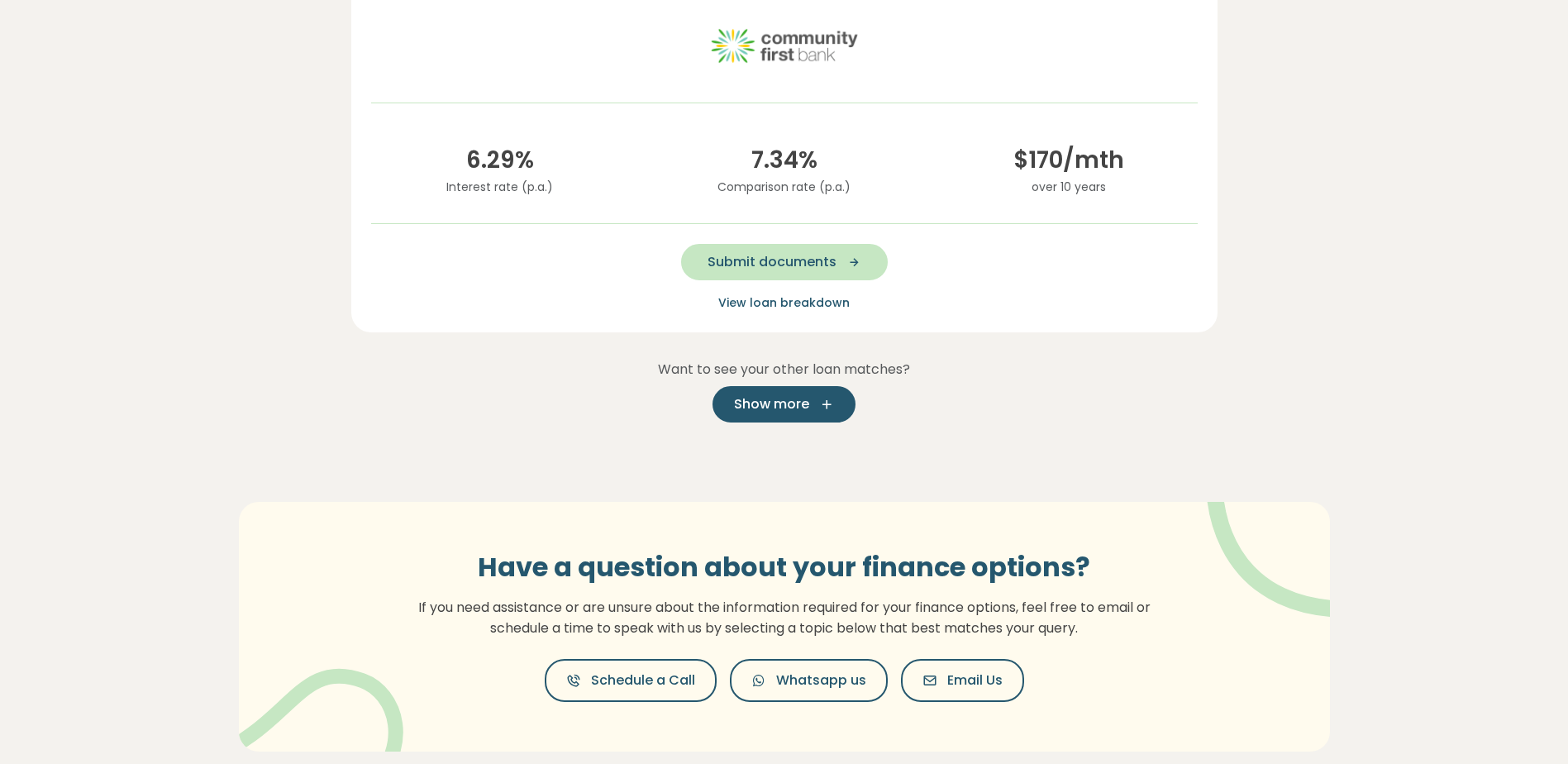
click at [787, 403] on span "Show more" at bounding box center [771, 404] width 76 height 20
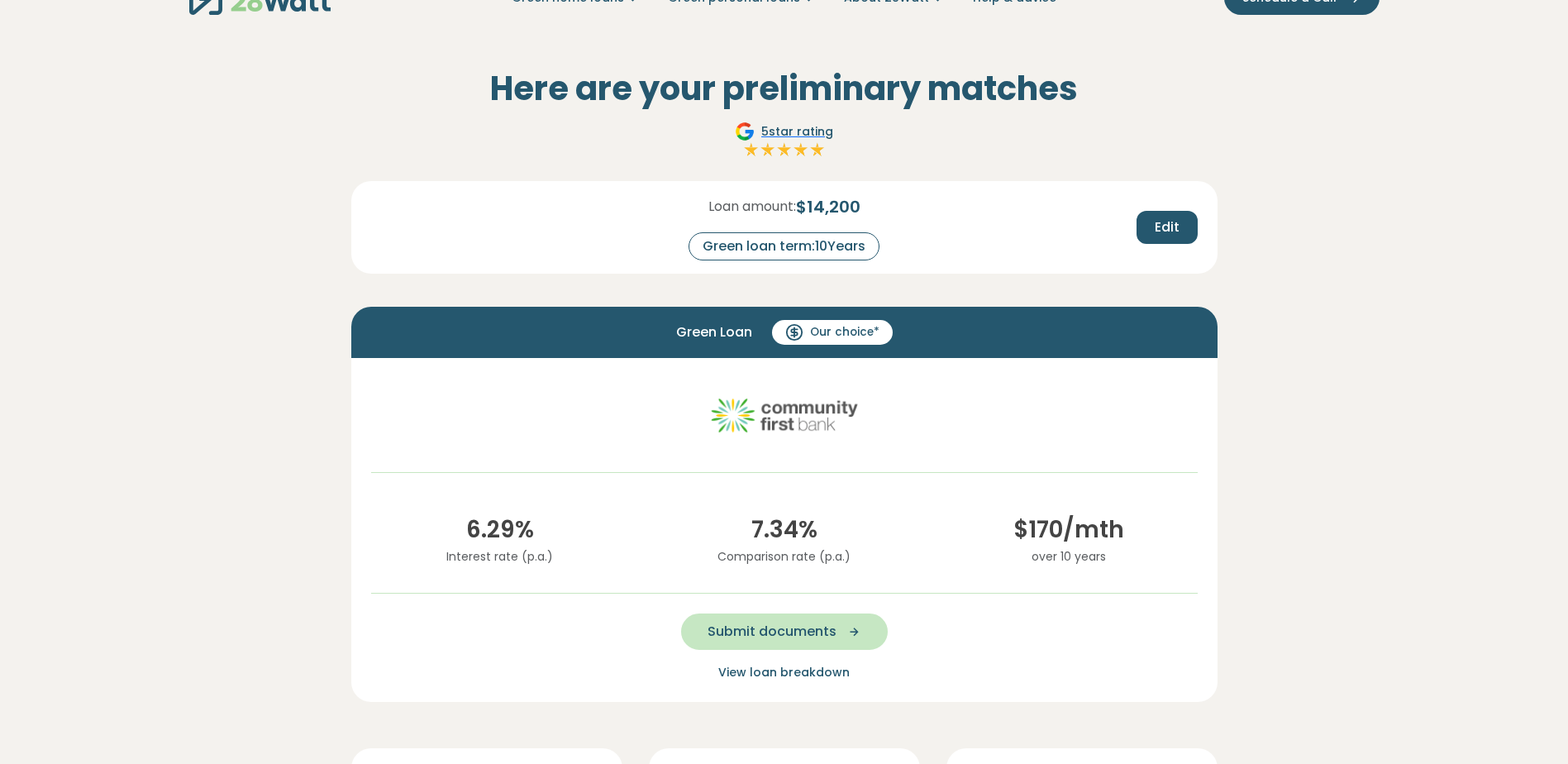
scroll to position [0, 0]
